Goal: Task Accomplishment & Management: Manage account settings

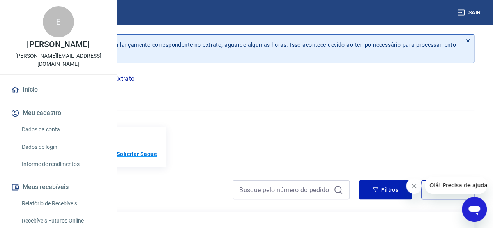
click at [157, 153] on p "Solicitar Saque" at bounding box center [137, 154] width 41 height 8
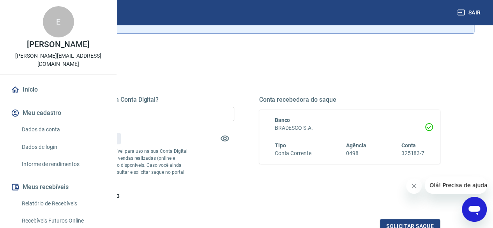
scroll to position [78, 0]
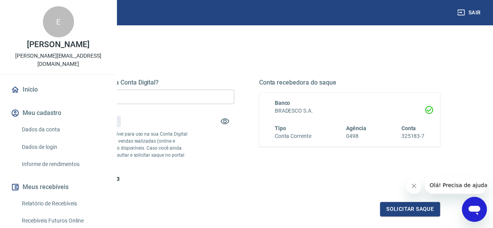
click at [210, 94] on input "R$ 0,00" at bounding box center [143, 97] width 181 height 14
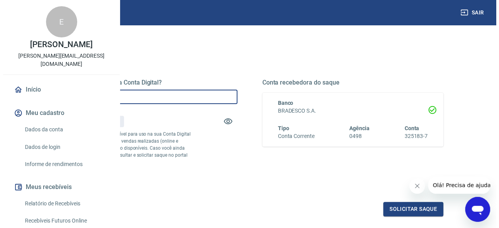
scroll to position [117, 0]
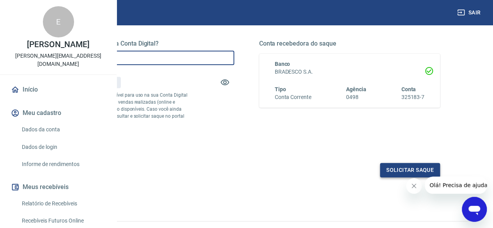
type input "R$ 57,43"
click at [392, 177] on button "Solicitar saque" at bounding box center [410, 170] width 60 height 14
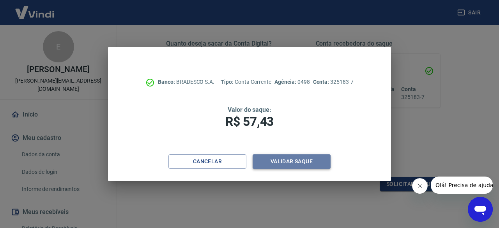
click at [277, 163] on button "Validar saque" at bounding box center [292, 161] width 78 height 14
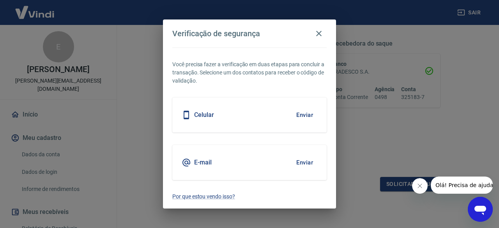
click at [307, 116] on button "Enviar" at bounding box center [304, 115] width 25 height 16
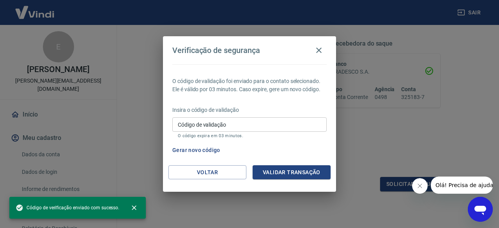
click at [289, 125] on input "Código de validação" at bounding box center [249, 124] width 154 height 14
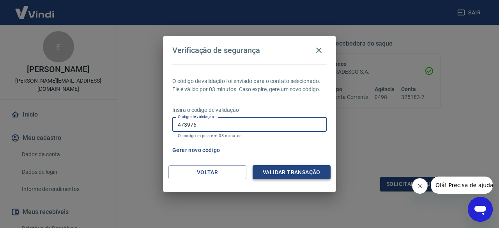
type input "473976"
click at [300, 174] on button "Validar transação" at bounding box center [292, 172] width 78 height 14
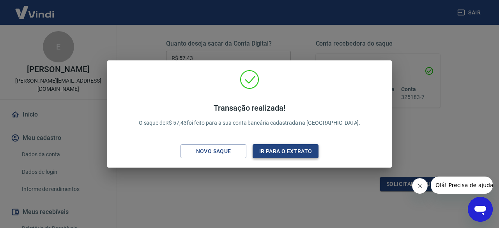
click at [275, 154] on button "Ir para o extrato" at bounding box center [286, 151] width 66 height 14
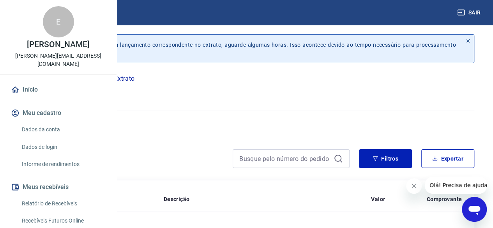
click at [31, 98] on link "Início" at bounding box center [58, 89] width 98 height 17
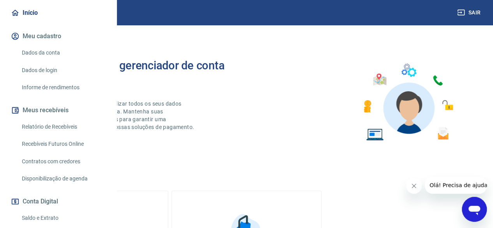
scroll to position [78, 0]
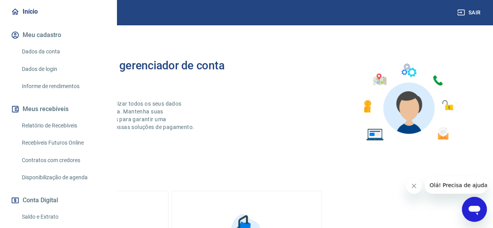
click at [60, 134] on link "Relatório de Recebíveis" at bounding box center [63, 126] width 89 height 16
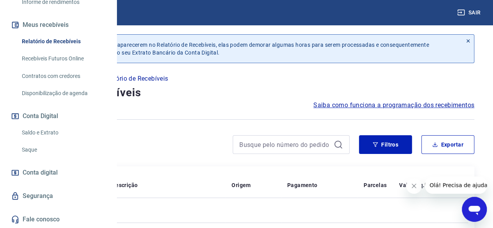
click at [43, 131] on link "Saldo e Extrato" at bounding box center [63, 133] width 89 height 16
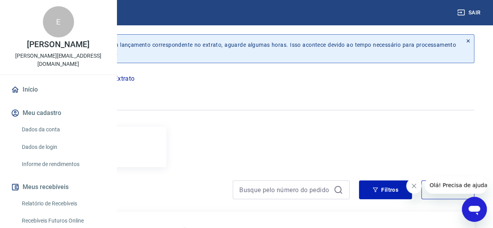
click at [32, 98] on link "Início" at bounding box center [58, 89] width 98 height 17
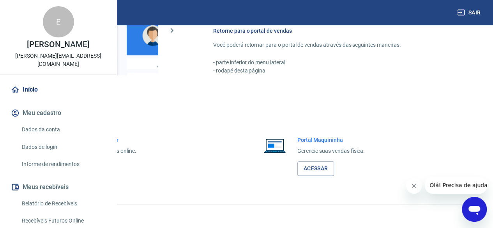
scroll to position [411, 0]
click at [104, 169] on link "Acessar" at bounding box center [85, 168] width 37 height 14
